Goal: Task Accomplishment & Management: Use online tool/utility

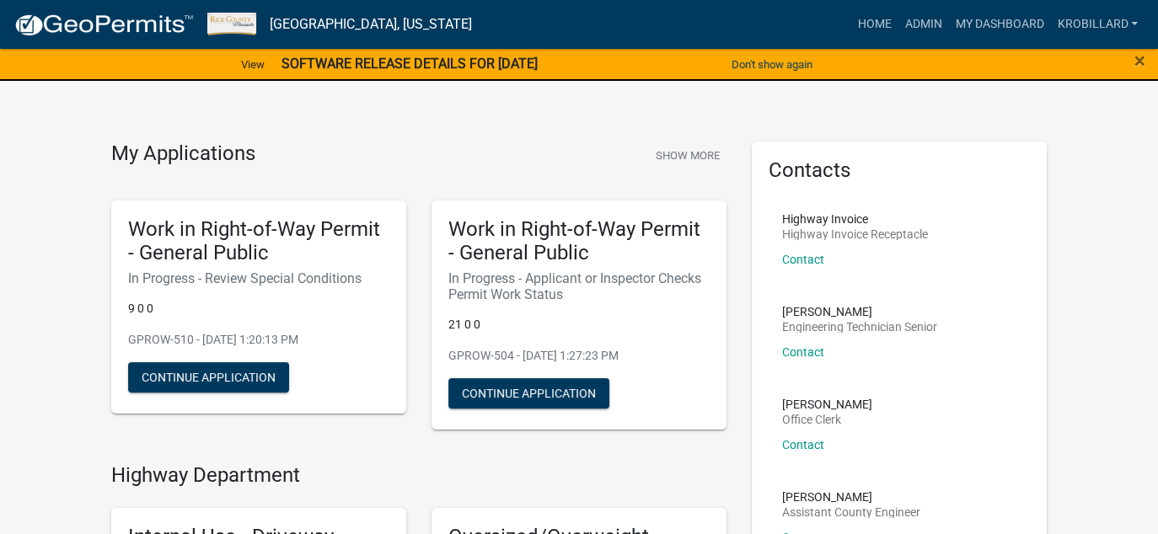
click at [1046, 259] on div "Contacts Highway Invoice Highway Invoice Receptacle Contact [PERSON_NAME] Engin…" at bounding box center [899, 507] width 295 height 731
click at [921, 18] on link "Admin" at bounding box center [923, 24] width 51 height 32
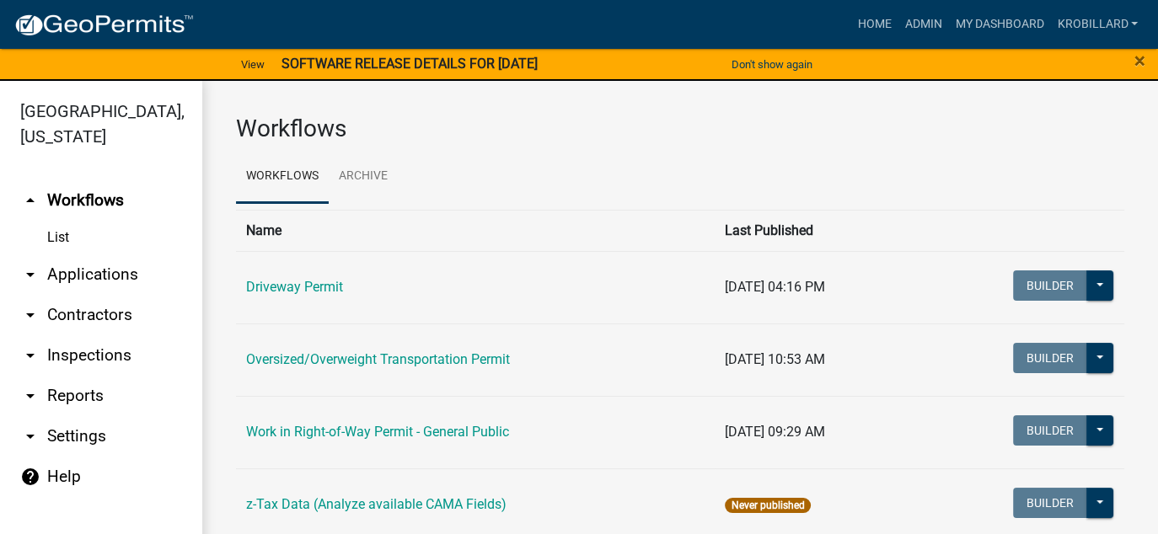
click at [75, 398] on link "arrow_drop_down Reports" at bounding box center [101, 396] width 202 height 40
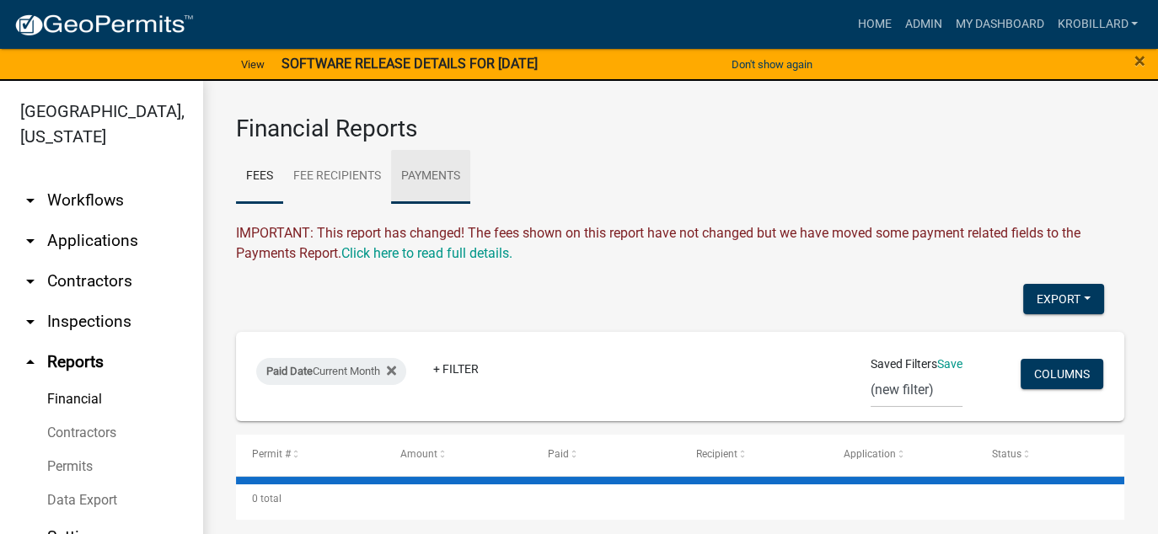
click at [447, 170] on link "Payments" at bounding box center [430, 177] width 79 height 54
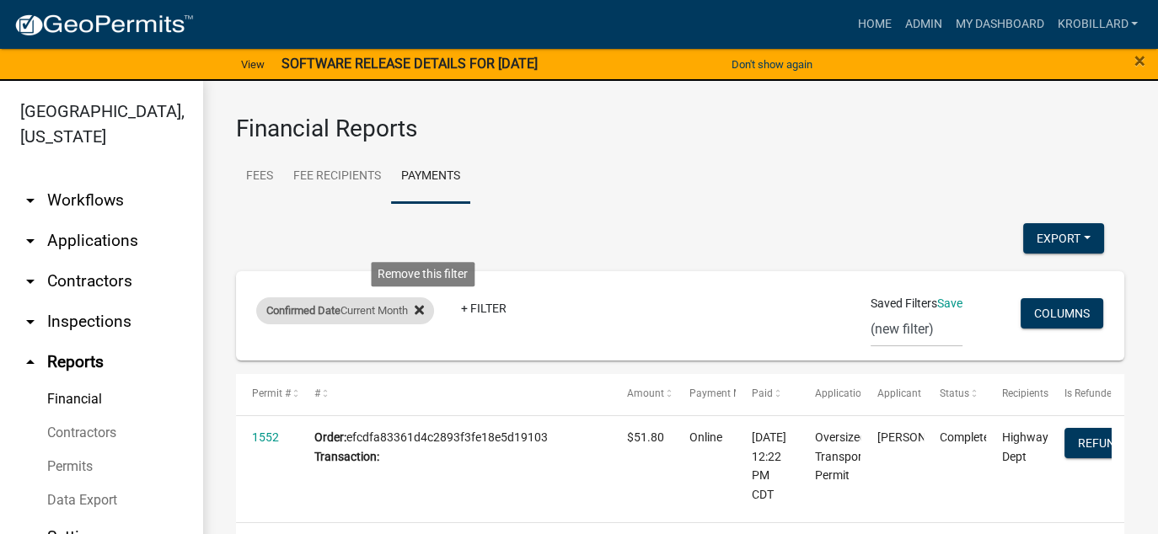
click at [424, 308] on icon at bounding box center [419, 309] width 9 height 9
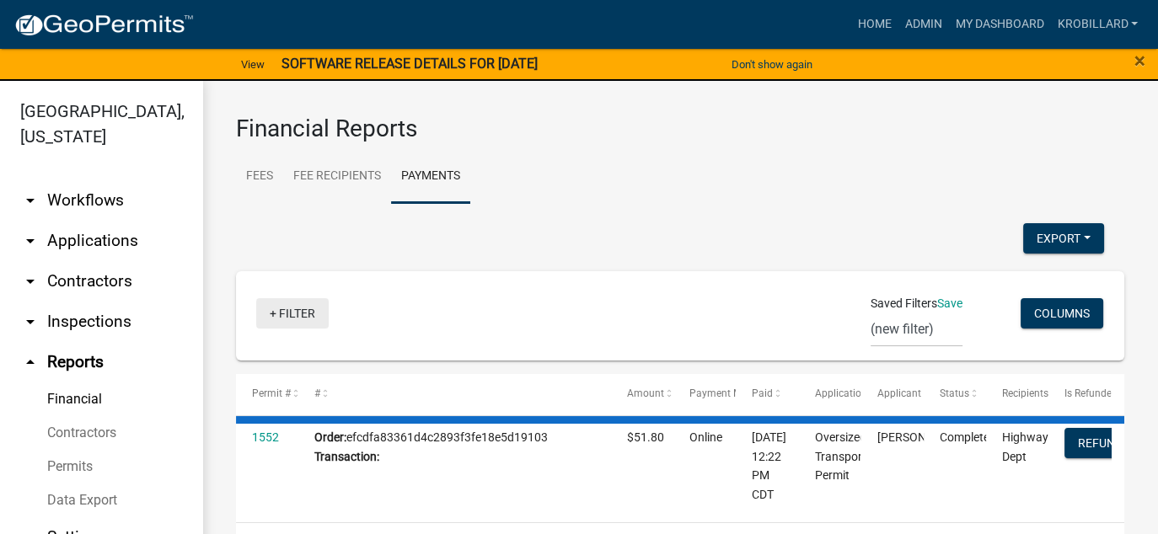
click at [287, 312] on link "+ Filter" at bounding box center [292, 313] width 72 height 30
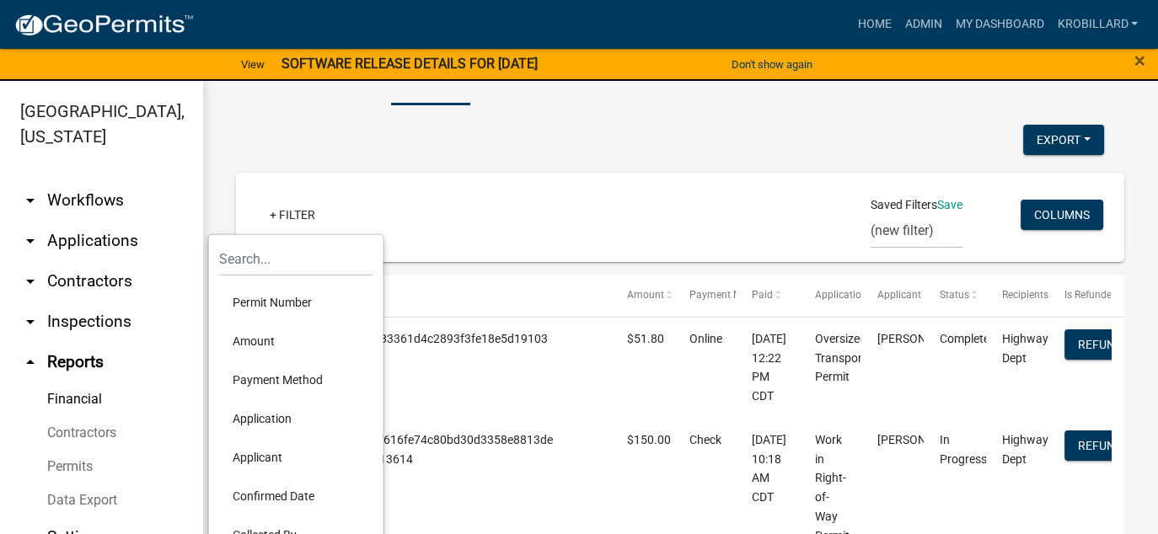
scroll to position [101, 0]
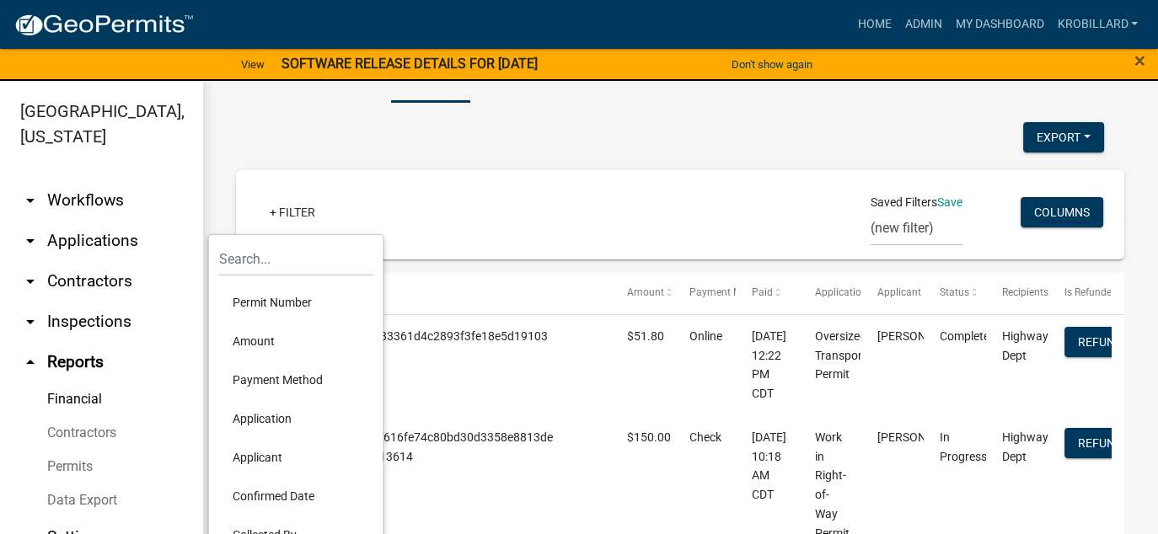
click at [271, 496] on li "Confirmed Date" at bounding box center [296, 496] width 154 height 39
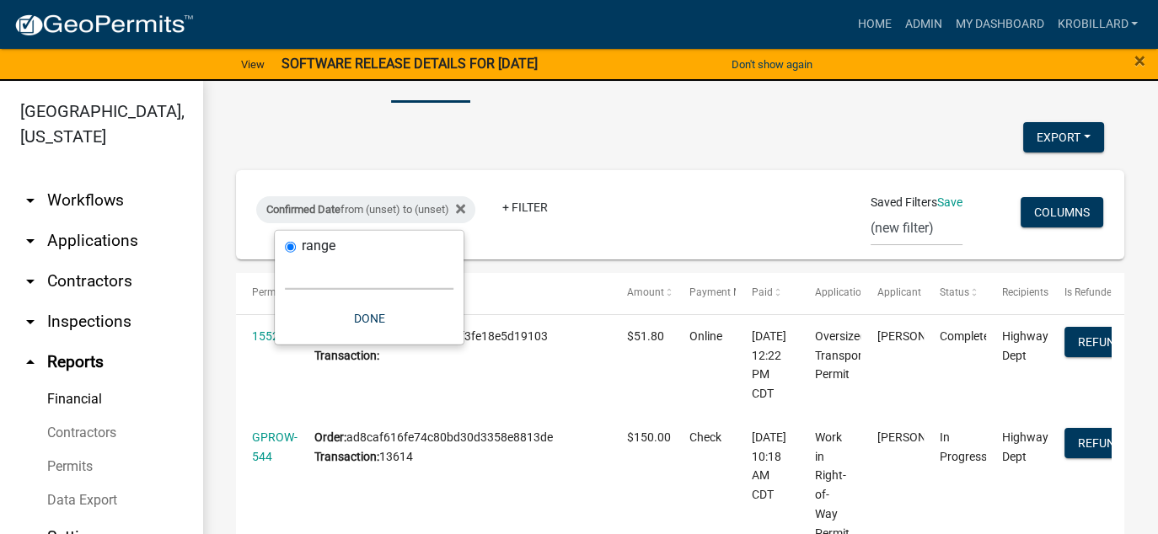
click at [329, 271] on select "[DATE] [DATE] Current Week Previous Week Current Month Last Month Current Calen…" at bounding box center [369, 272] width 169 height 35
select select "custom"
click at [285, 255] on select "[DATE] [DATE] Current Week Previous Week Current Month Last Month Current Calen…" at bounding box center [369, 272] width 169 height 35
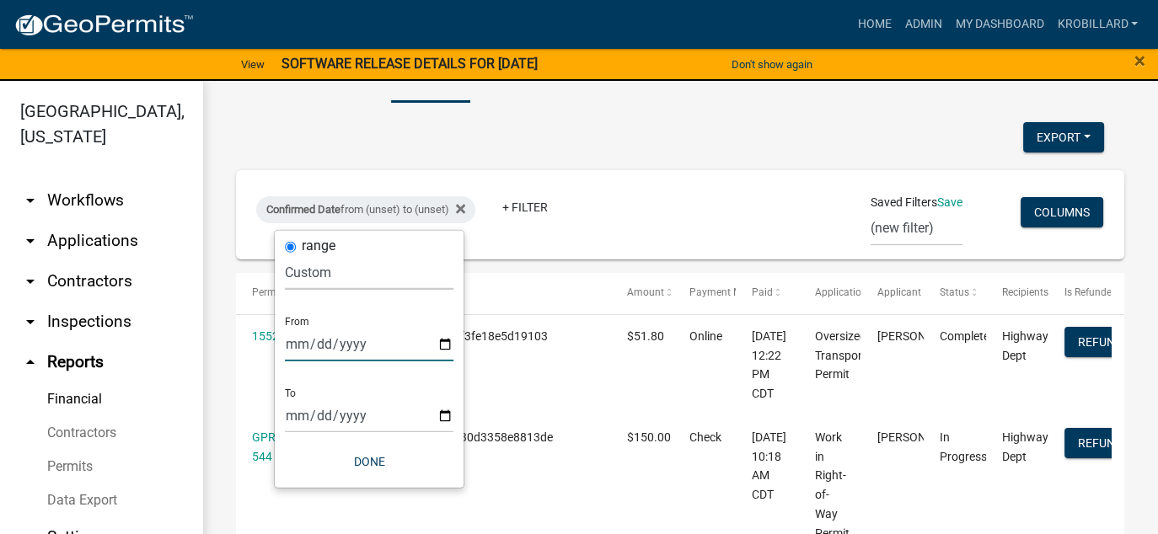
click at [444, 344] on input "date" at bounding box center [369, 344] width 169 height 35
click at [457, 341] on input "[DATE]" at bounding box center [381, 344] width 169 height 35
type input "[DATE]"
click at [455, 410] on input "date" at bounding box center [381, 416] width 169 height 35
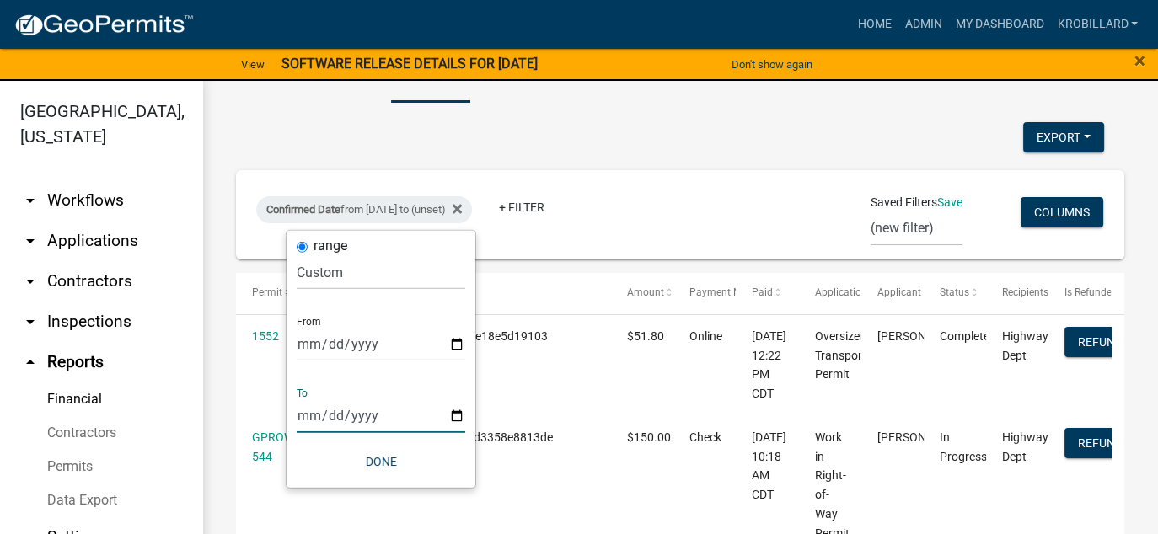
type input "[DATE]"
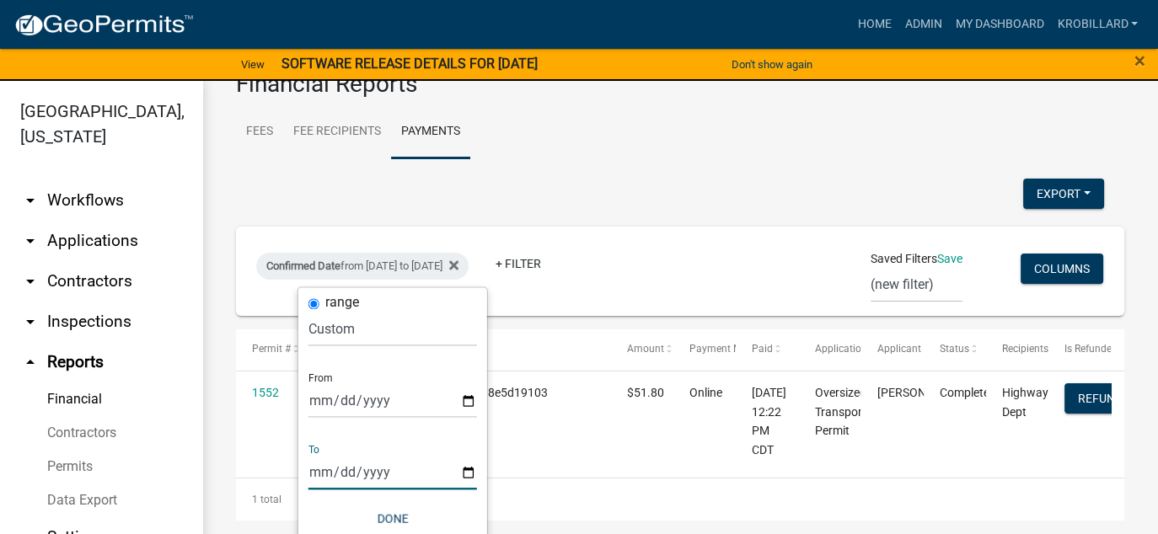
scroll to position [44, 0]
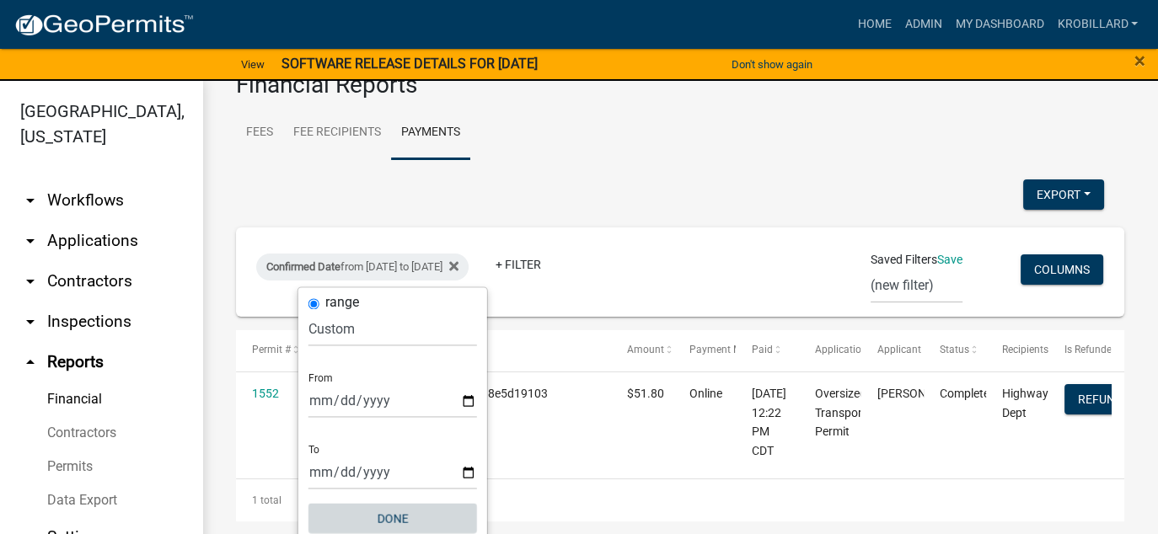
click at [392, 513] on button "Done" at bounding box center [393, 518] width 169 height 30
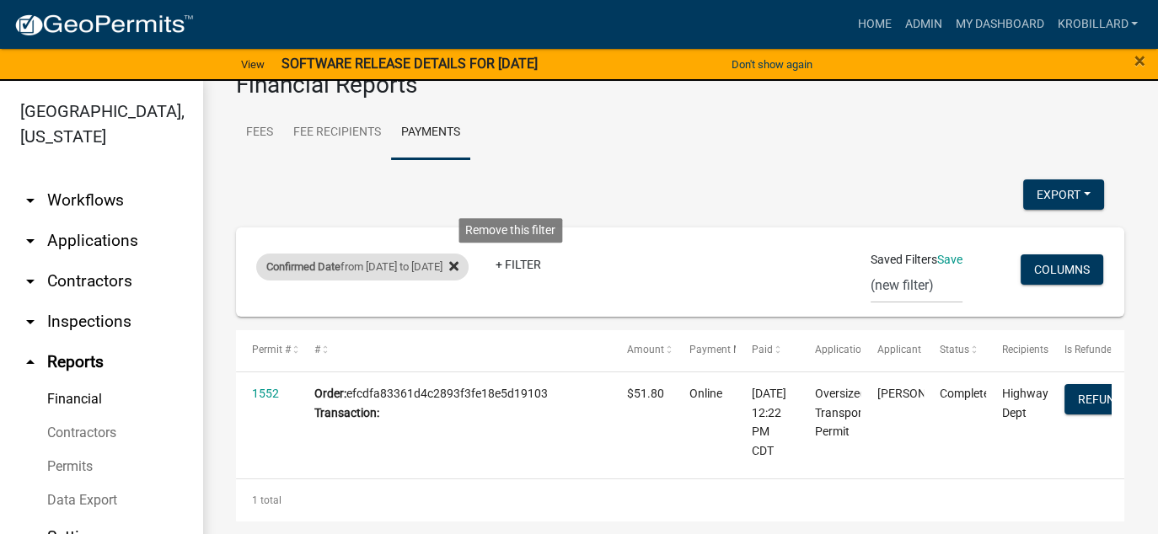
click at [459, 267] on icon at bounding box center [453, 265] width 9 height 9
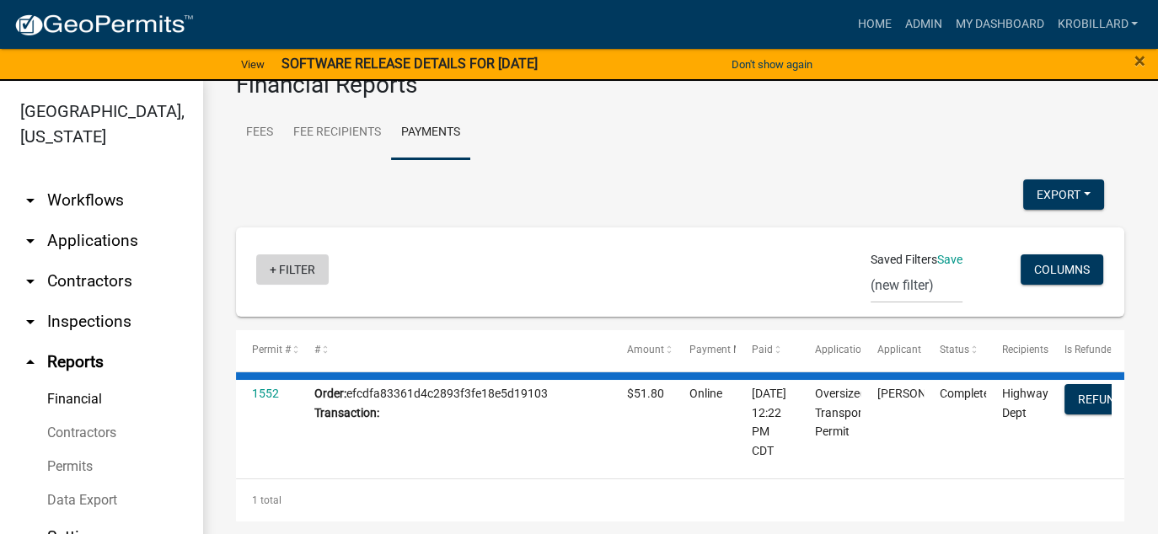
click at [287, 271] on link "+ Filter" at bounding box center [292, 270] width 72 height 30
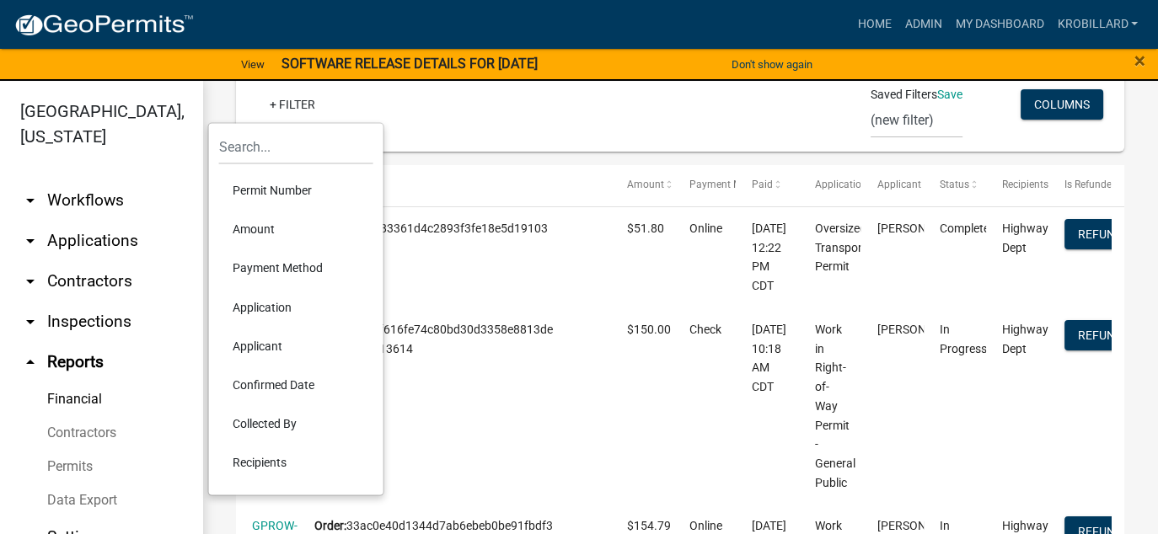
scroll to position [212, 0]
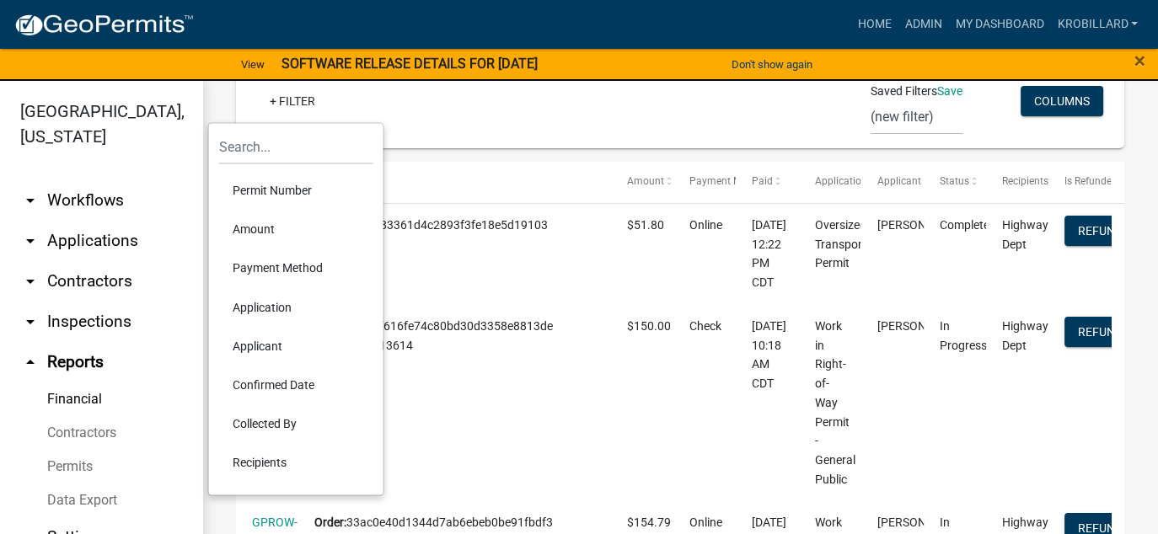
click at [282, 381] on li "Confirmed Date" at bounding box center [296, 384] width 154 height 39
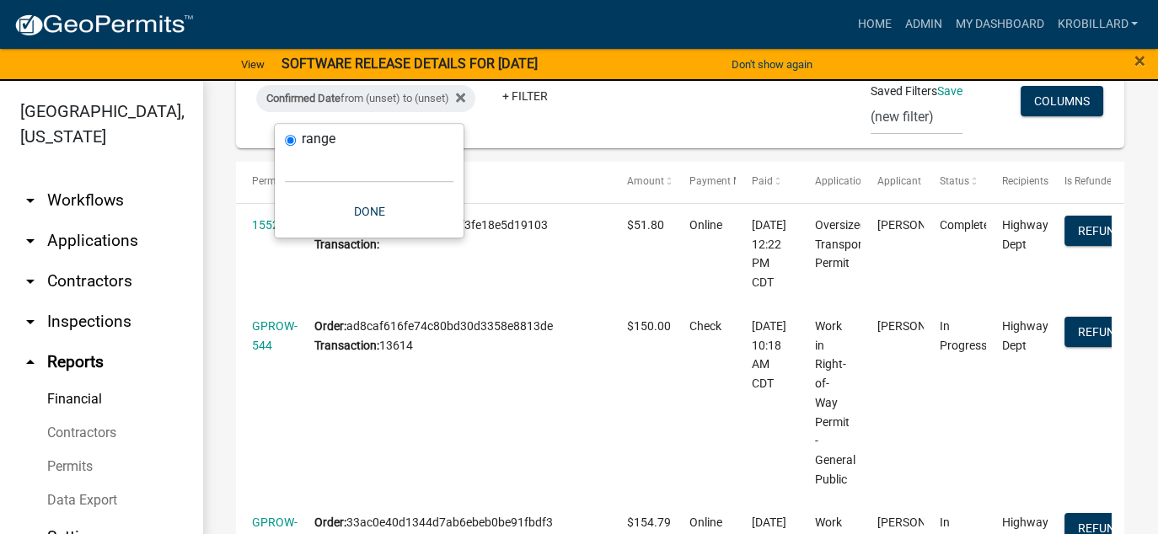
scroll to position [207, 0]
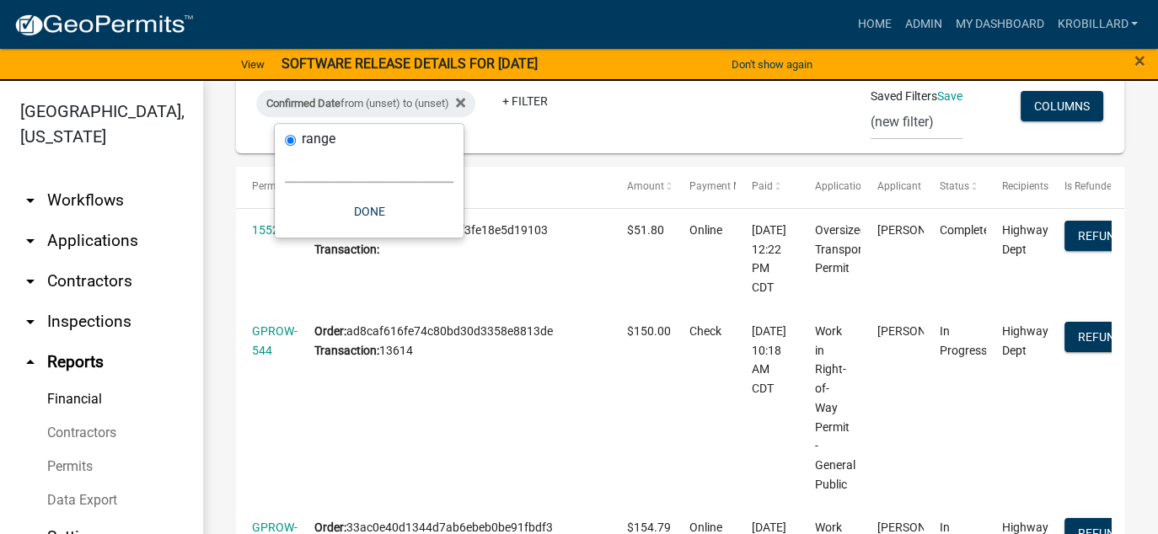
click at [295, 177] on select "[DATE] [DATE] Current Week Previous Week Current Month Last Month Current Calen…" at bounding box center [369, 165] width 169 height 35
select select "custom"
click at [285, 148] on select "[DATE] [DATE] Current Week Previous Week Current Month Last Month Current Calen…" at bounding box center [369, 165] width 169 height 35
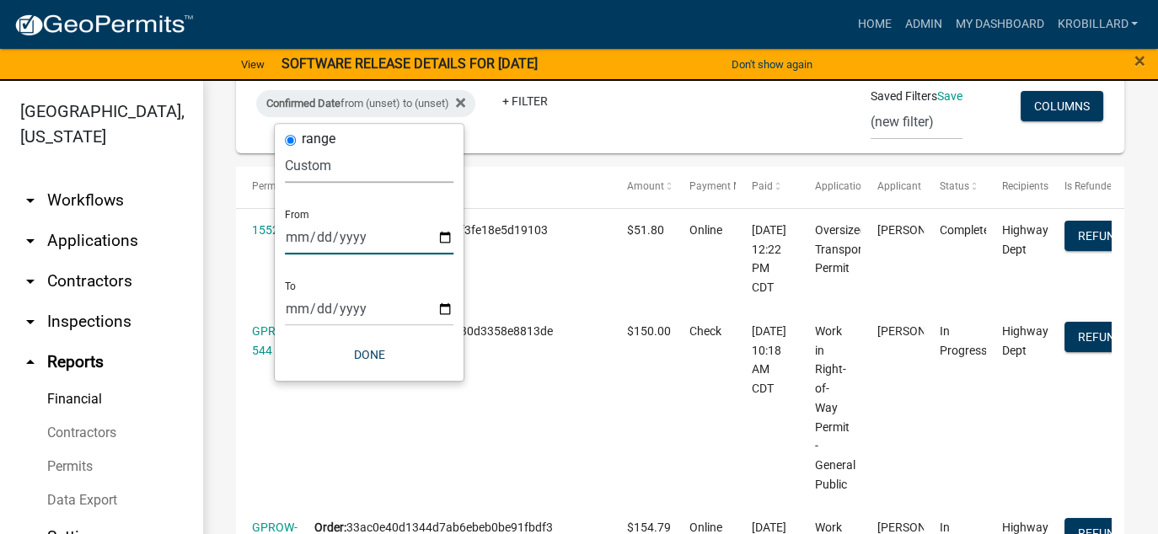
click at [446, 235] on input "date" at bounding box center [369, 237] width 169 height 35
type input "[DATE]"
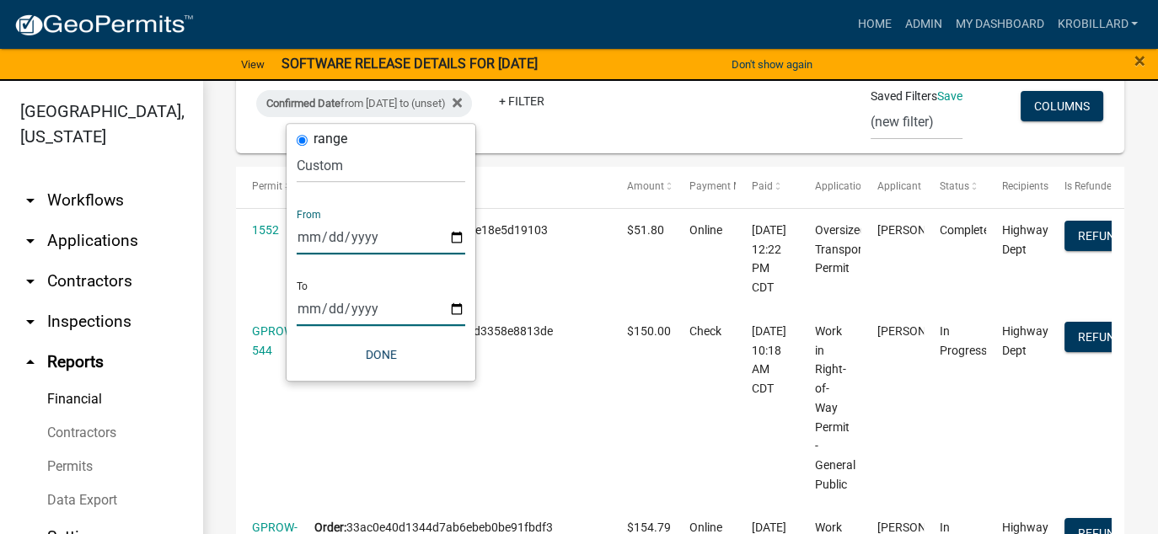
click at [451, 312] on input "date" at bounding box center [381, 309] width 169 height 35
type input "[DATE]"
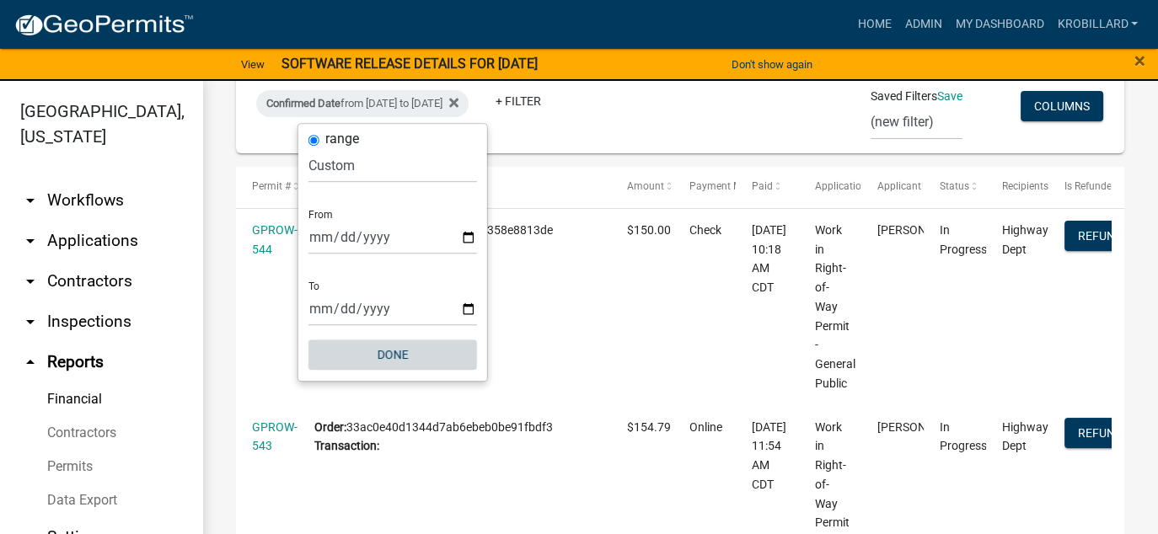
click at [395, 353] on button "Done" at bounding box center [393, 355] width 169 height 30
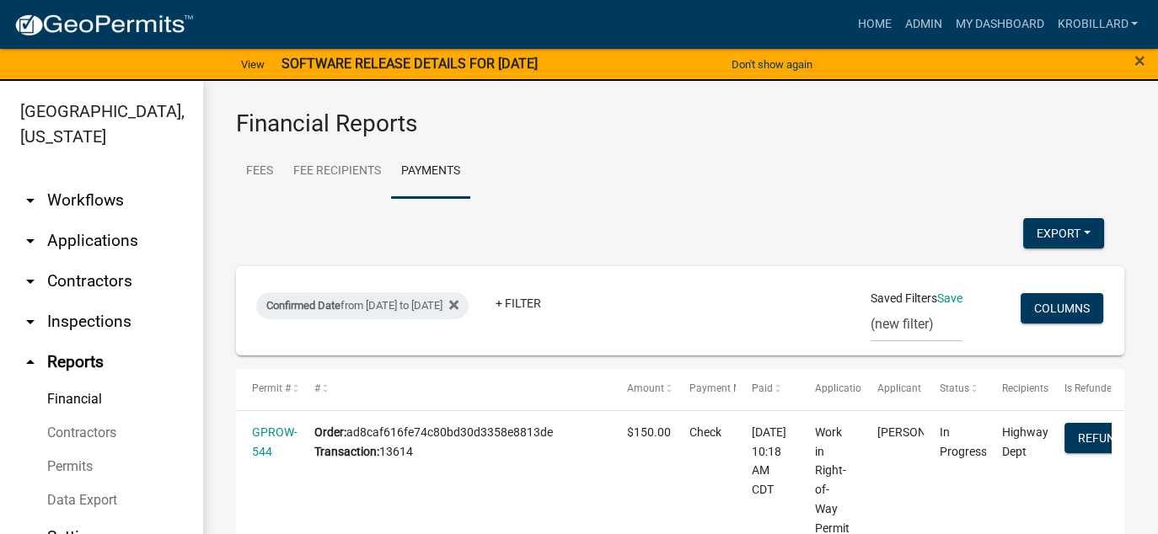
scroll to position [3, 0]
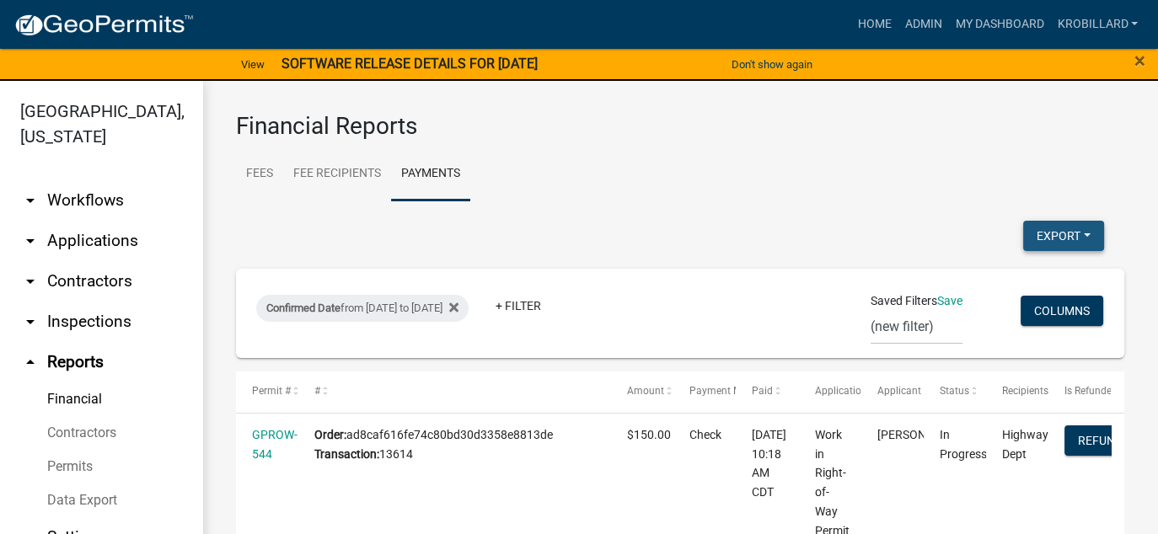
click at [1046, 226] on button "Export" at bounding box center [1063, 236] width 81 height 30
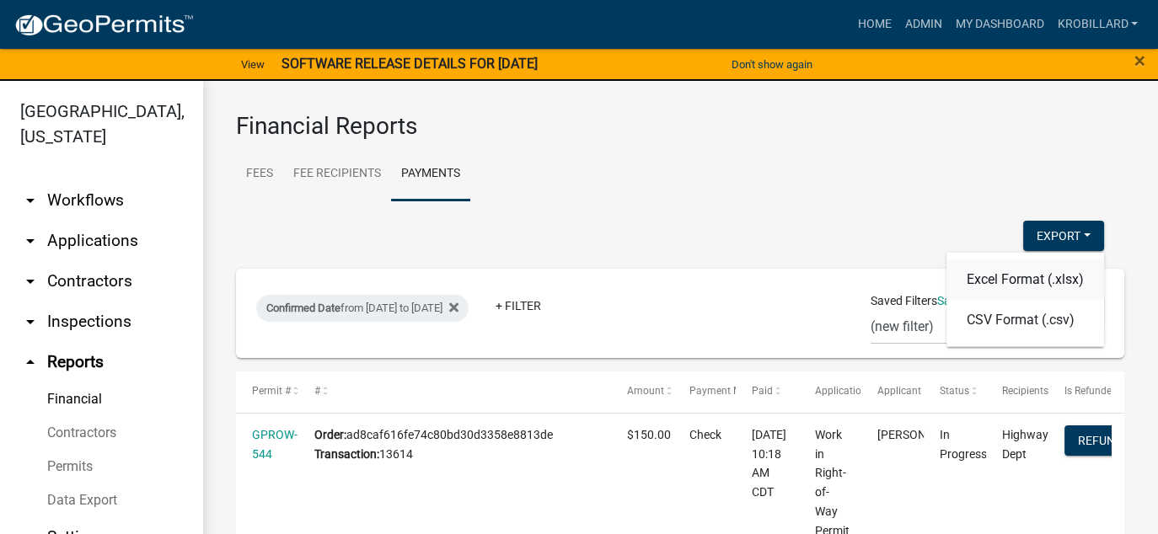
click at [996, 281] on button "Excel Format (.xlsx)" at bounding box center [1026, 279] width 158 height 40
